Goal: Transaction & Acquisition: Purchase product/service

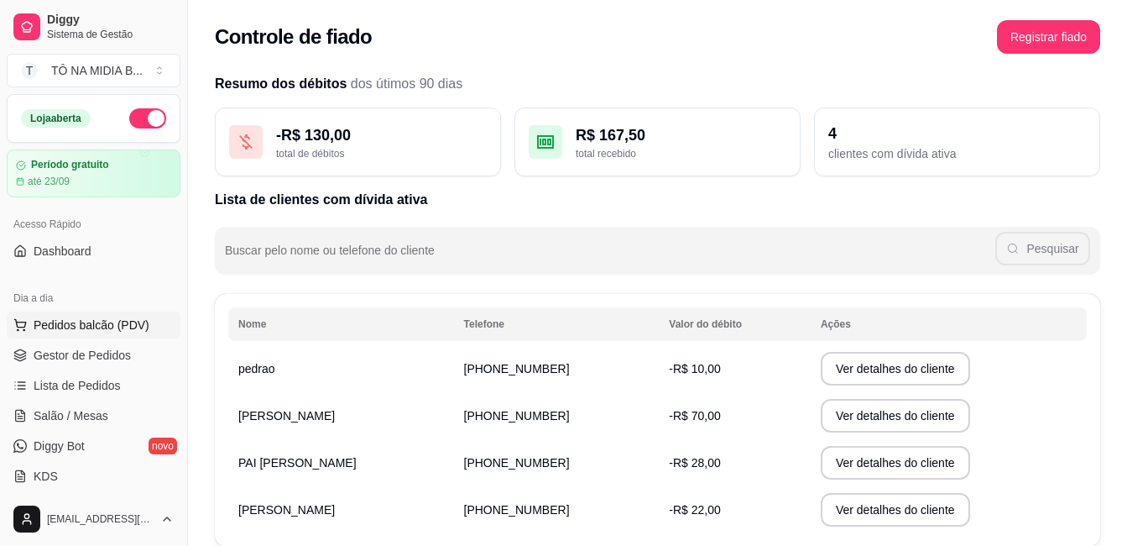
click at [133, 320] on span "Pedidos balcão (PDV)" at bounding box center [92, 324] width 116 height 17
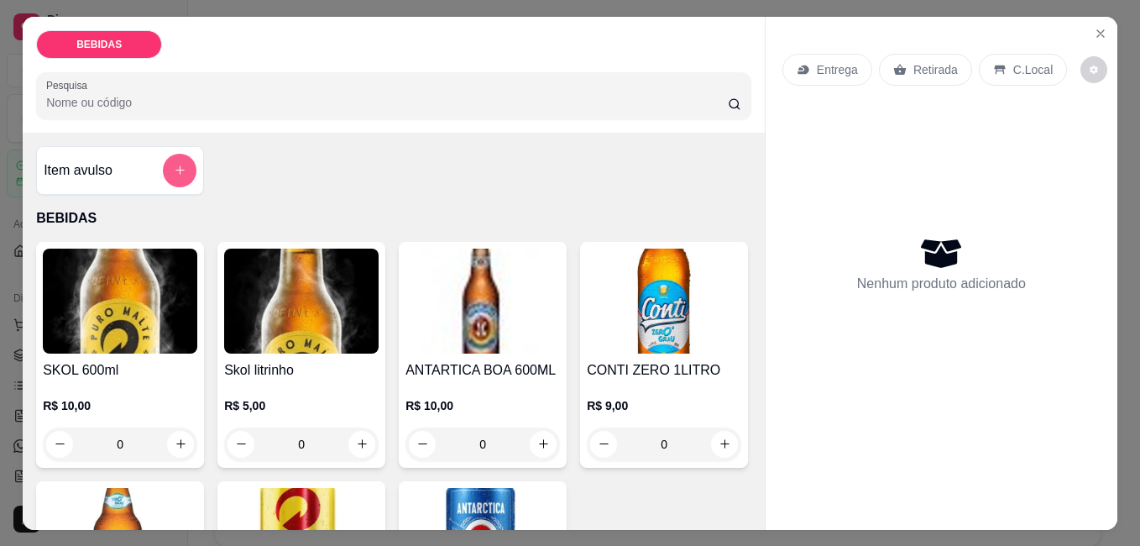
click at [174, 164] on icon "add-separate-item" at bounding box center [180, 170] width 13 height 13
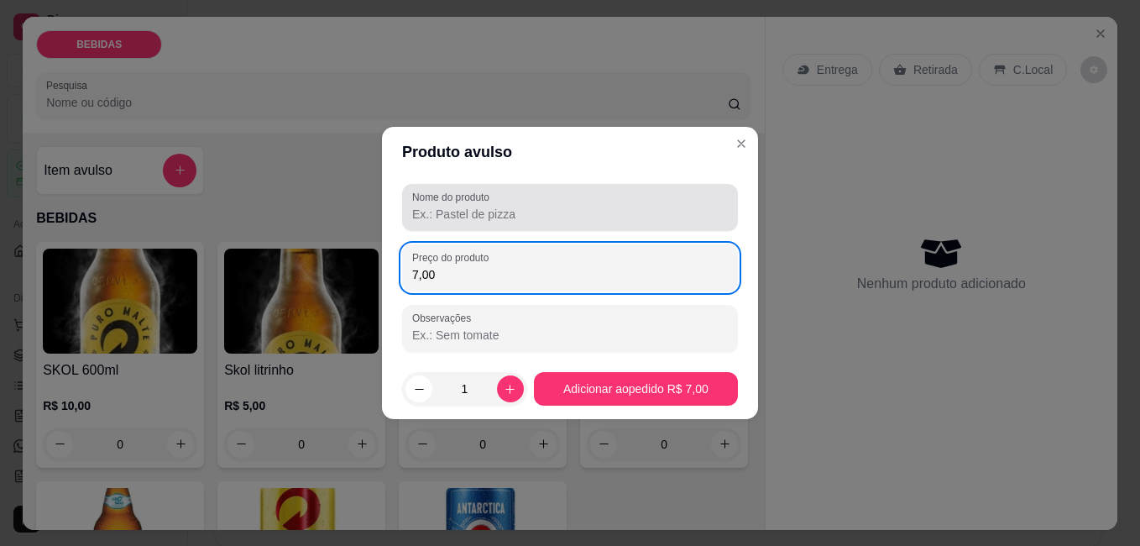
type input "7,00"
click at [534, 212] on input "Nome do produto" at bounding box center [570, 214] width 316 height 17
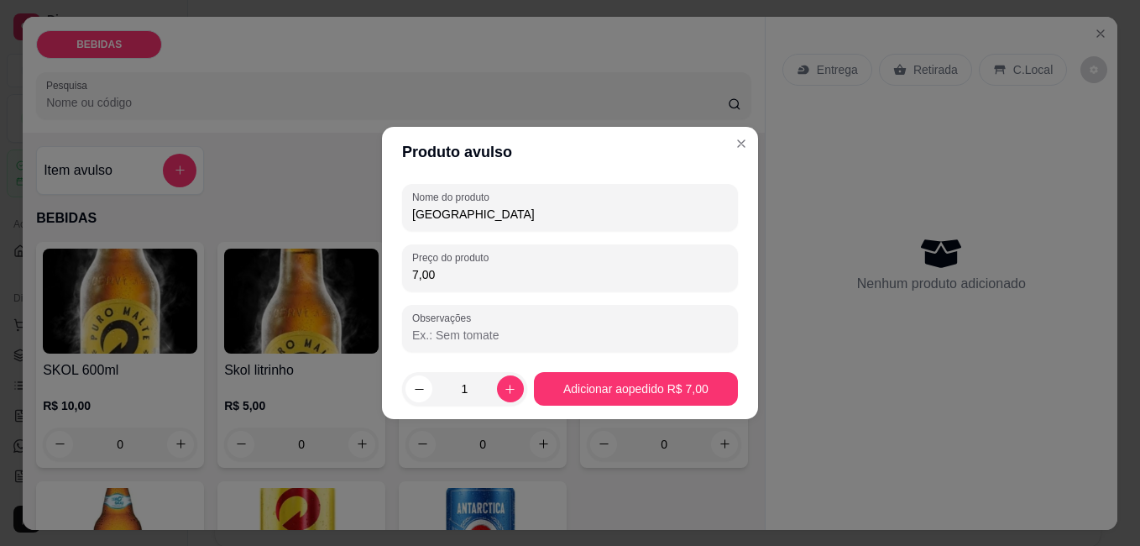
type input "[GEOGRAPHIC_DATA]"
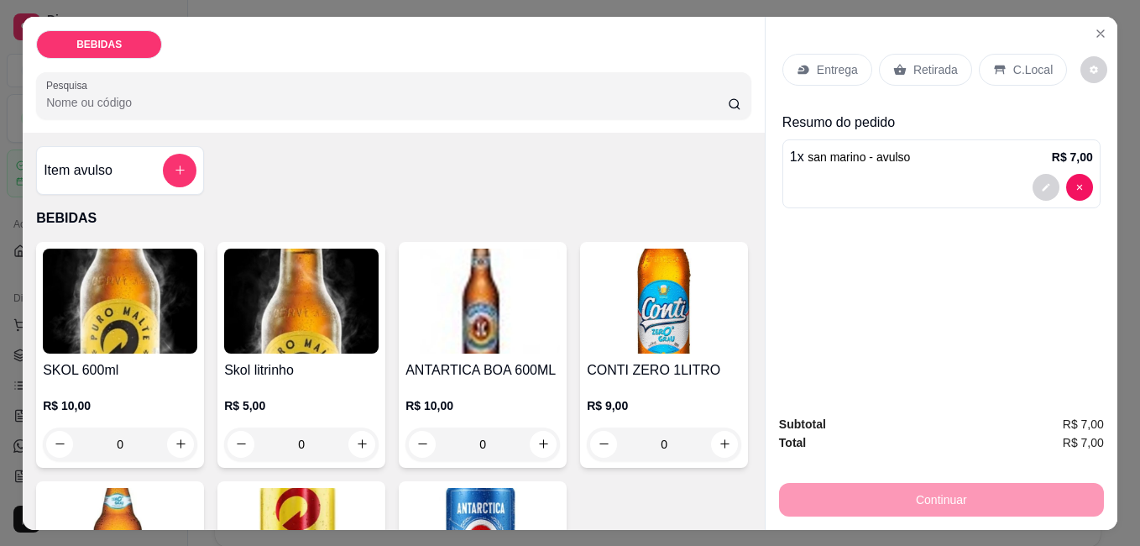
click at [943, 61] on p "Retirada" at bounding box center [935, 69] width 44 height 17
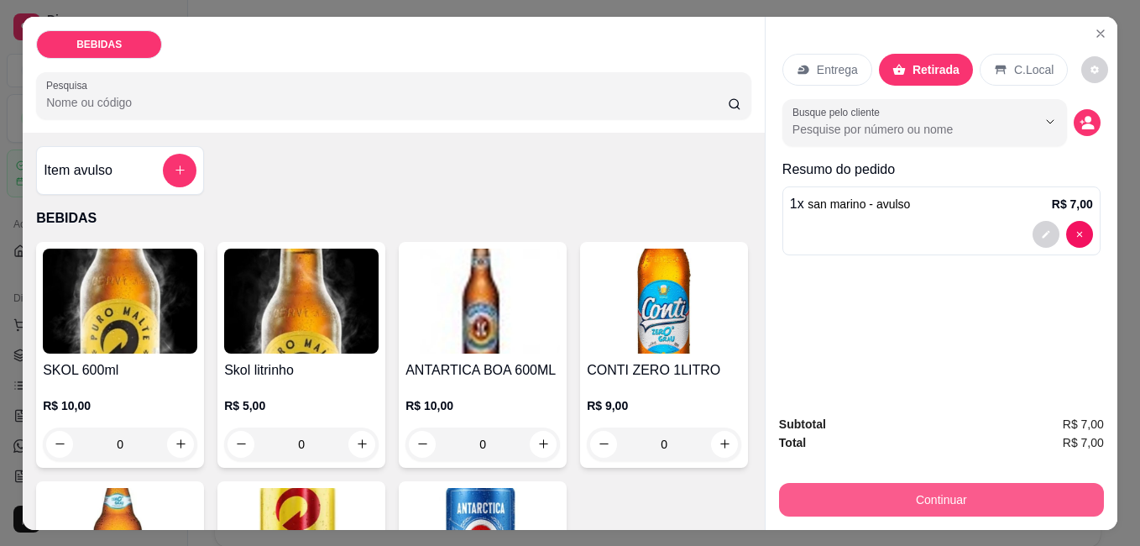
click at [907, 494] on button "Continuar" at bounding box center [941, 500] width 325 height 34
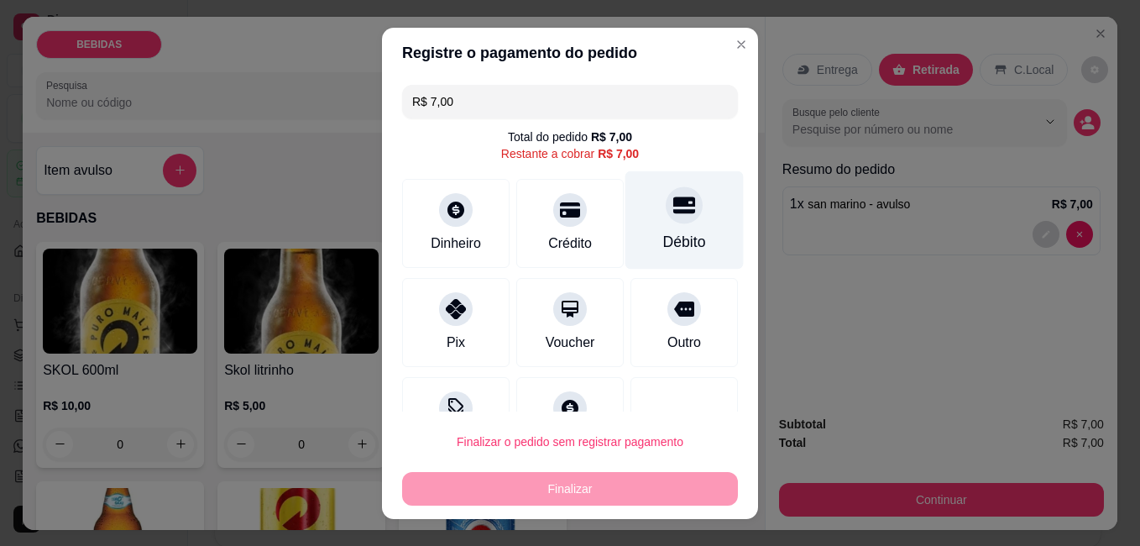
click at [654, 224] on div "Débito" at bounding box center [684, 219] width 118 height 98
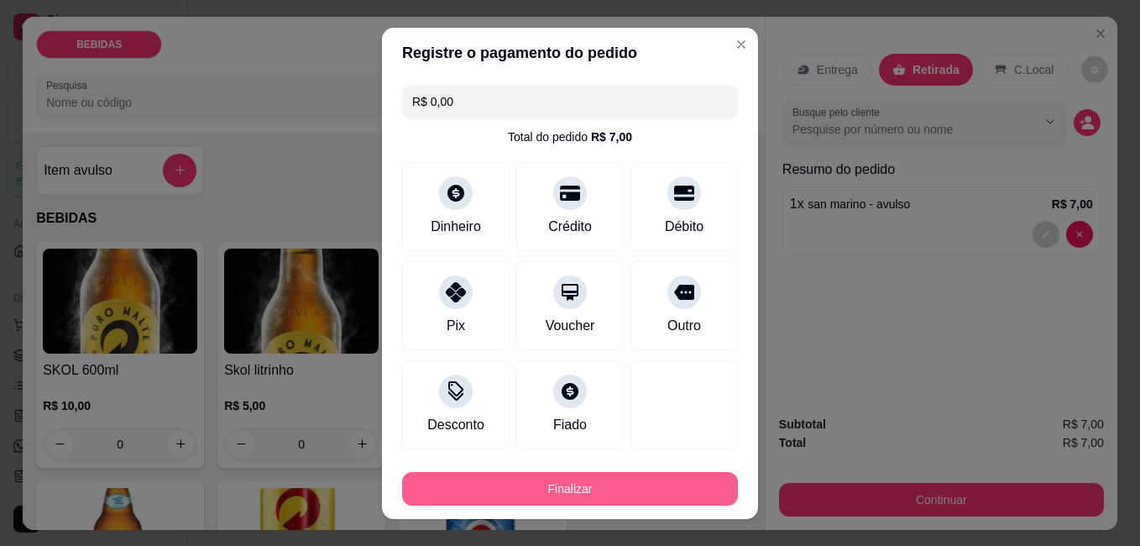
click at [585, 491] on button "Finalizar" at bounding box center [570, 489] width 336 height 34
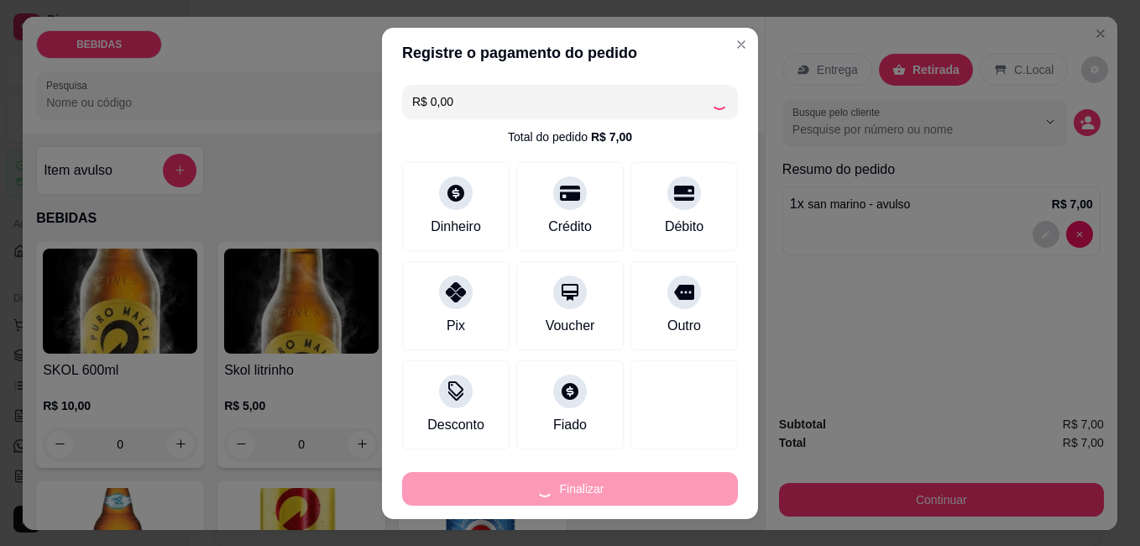
type input "-R$ 7,00"
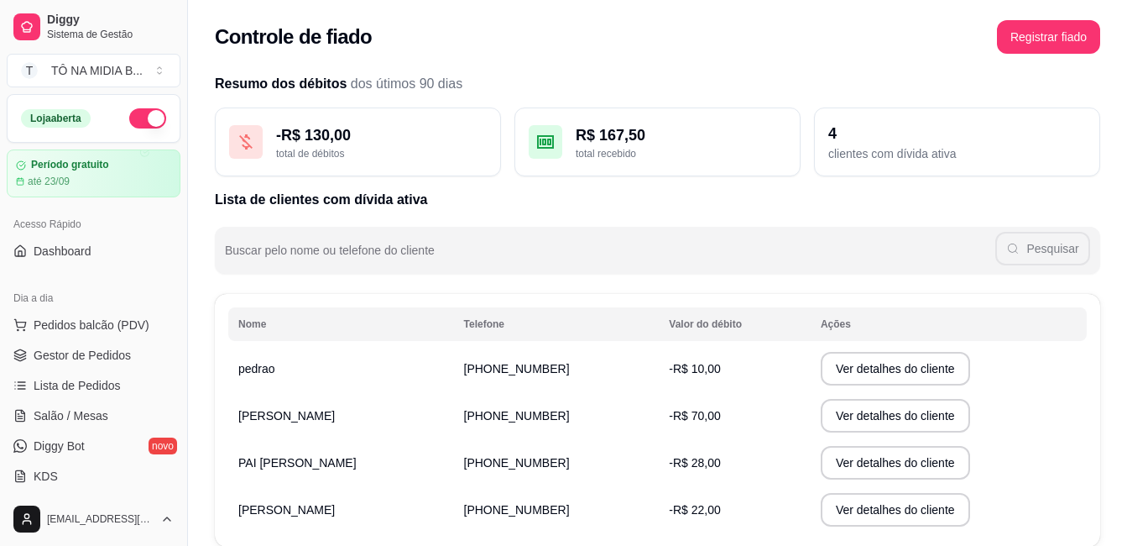
click at [539, 364] on span "[PHONE_NUMBER]" at bounding box center [517, 368] width 106 height 13
click at [822, 372] on button "Ver detalhes do cliente" at bounding box center [895, 369] width 149 height 34
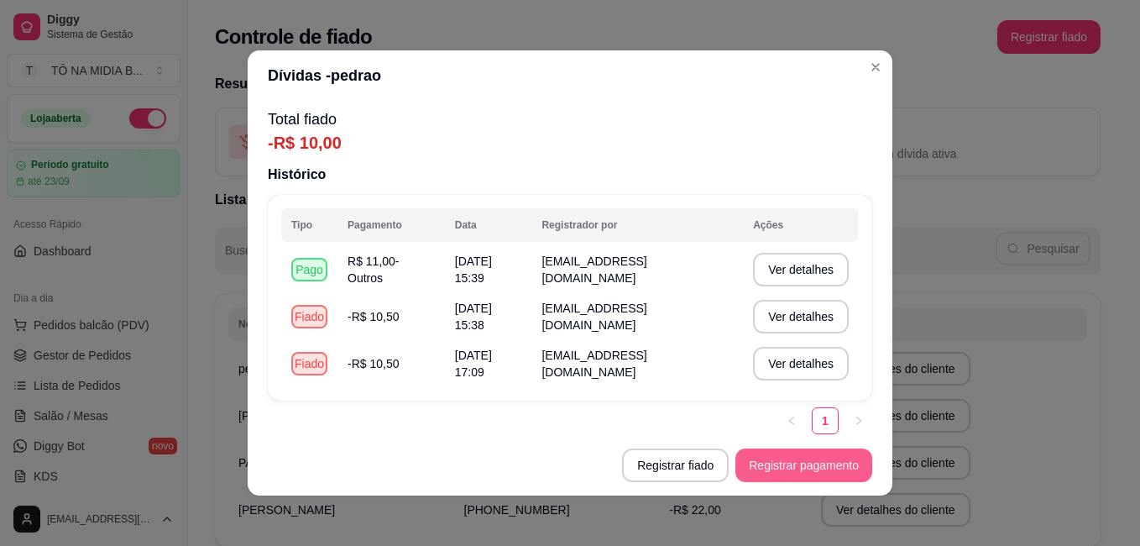
click at [784, 473] on button "Registrar pagamento" at bounding box center [803, 465] width 137 height 34
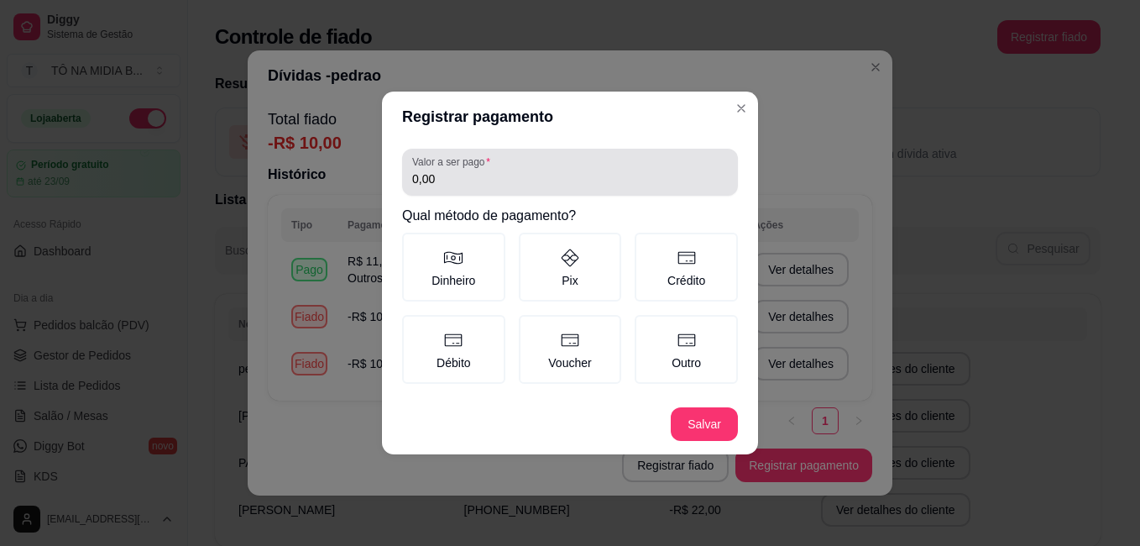
click at [529, 180] on input "0,00" at bounding box center [570, 178] width 316 height 17
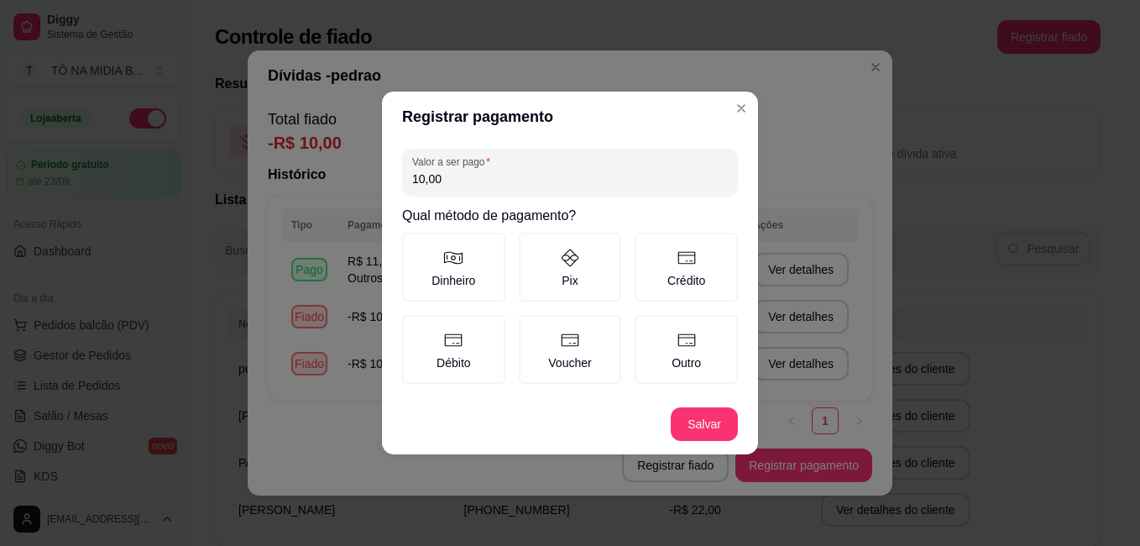
type input "10,00"
click at [596, 262] on label "Pix" at bounding box center [570, 266] width 103 height 69
click at [531, 245] on button "Pix" at bounding box center [524, 238] width 13 height 13
